Goal: Find contact information: Find contact information

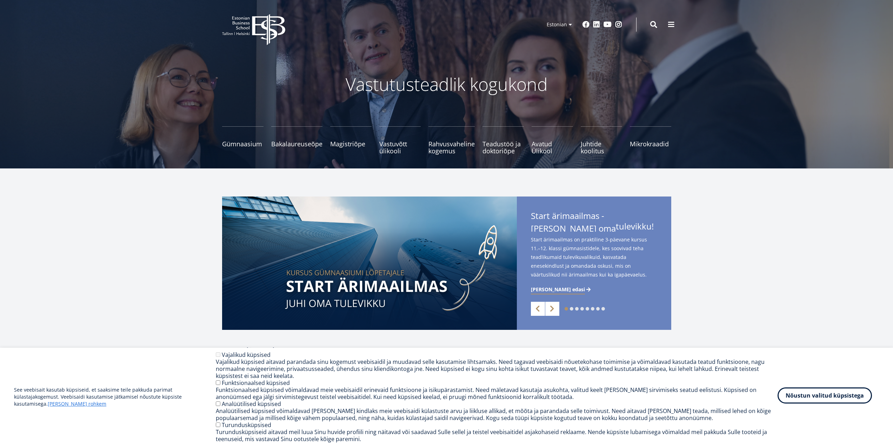
click at [805, 390] on button "Nõustun valitud küpsistega" at bounding box center [824, 395] width 94 height 16
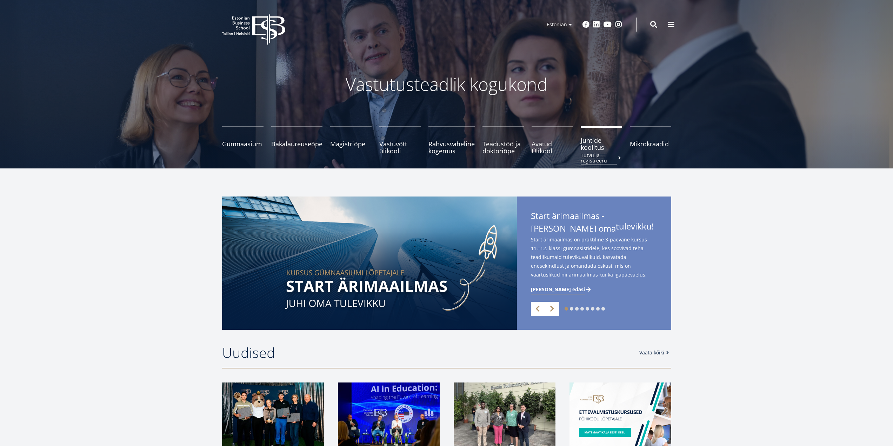
click at [602, 145] on span "Juhtide koolitus Tutvu ja registreeru" at bounding box center [601, 144] width 41 height 14
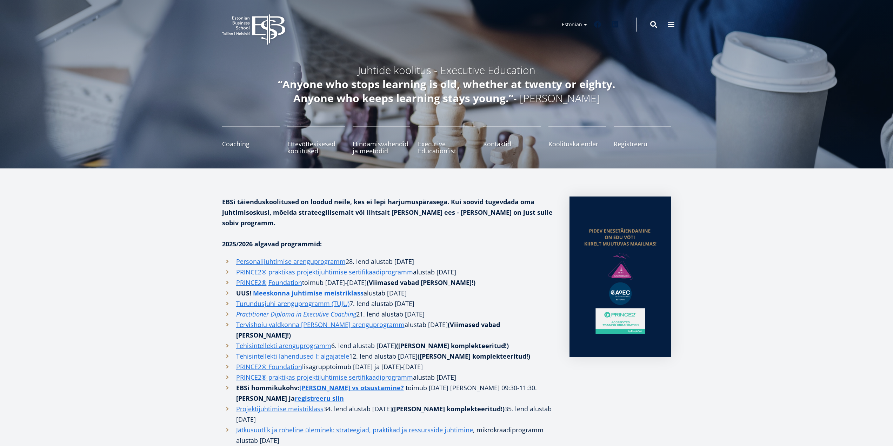
drag, startPoint x: 827, startPoint y: 251, endPoint x: 787, endPoint y: 206, distance: 59.6
click at [787, 206] on div "EBSi täienduskoolitused on loodud neile, kes ei lepi harjumuspärasega. Kui soov…" at bounding box center [446, 408] width 893 height 481
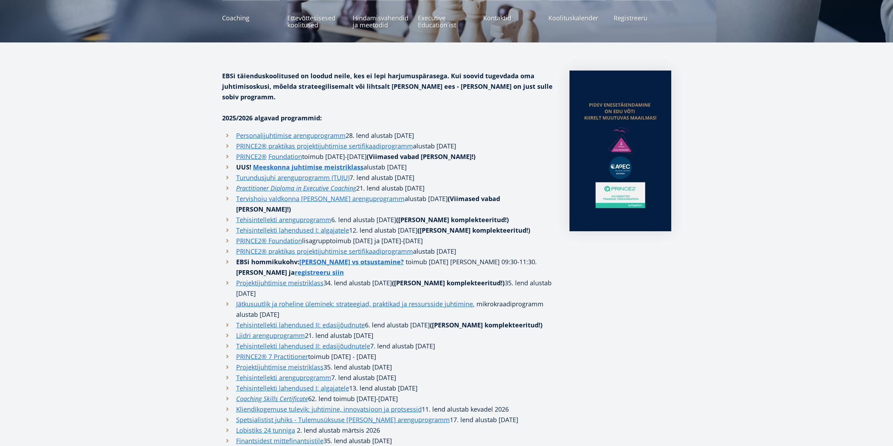
scroll to position [105, 0]
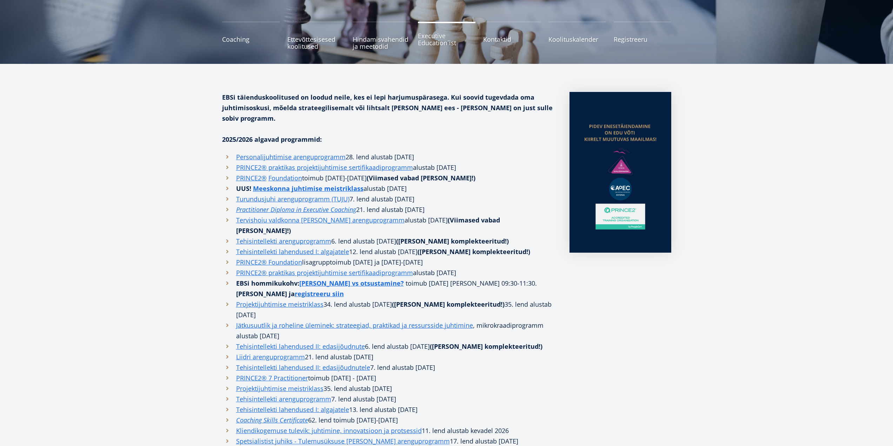
click at [443, 47] on link "Executive Education´ist" at bounding box center [447, 36] width 58 height 28
